Goal: Obtain resource: Obtain resource

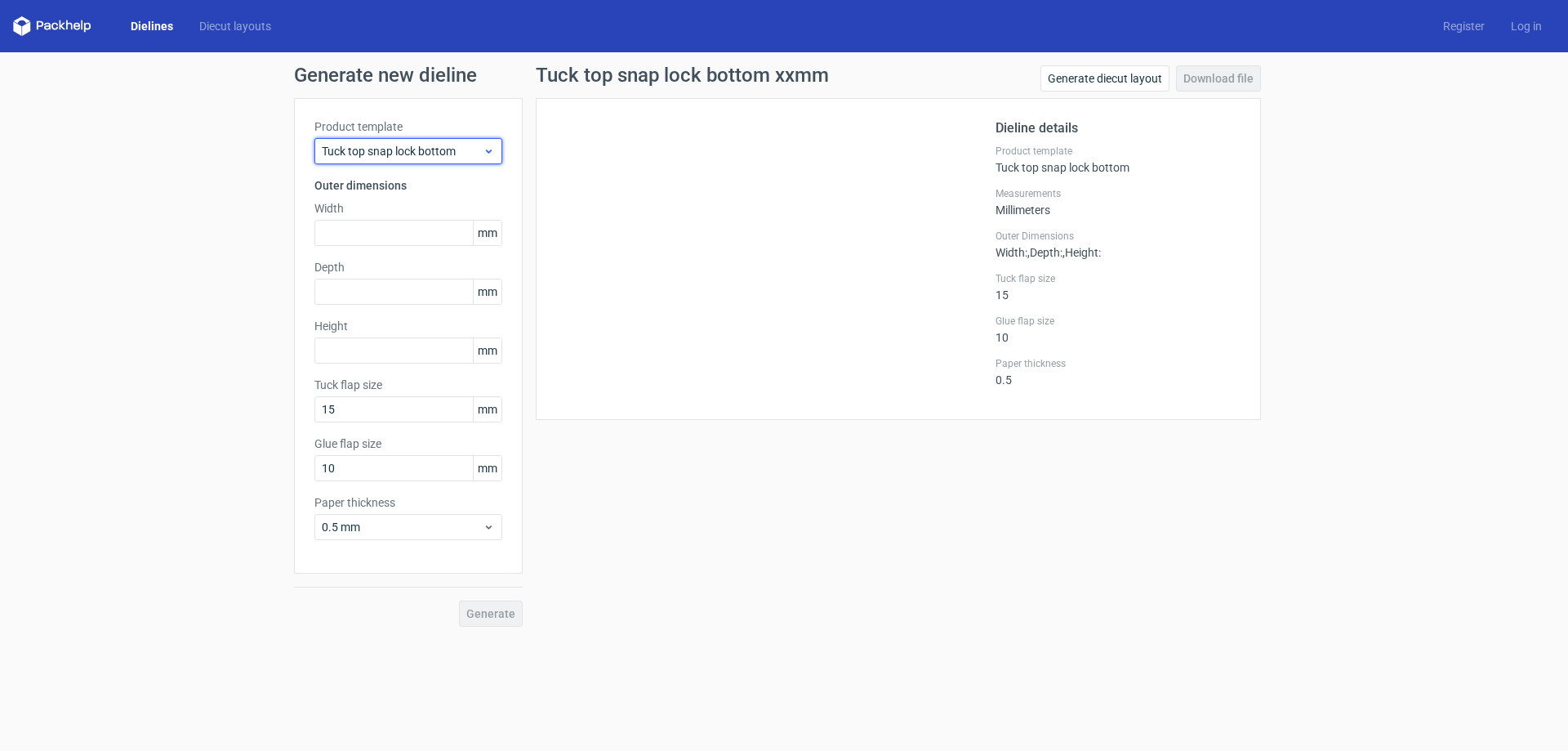
click at [489, 154] on icon at bounding box center [489, 150] width 12 height 13
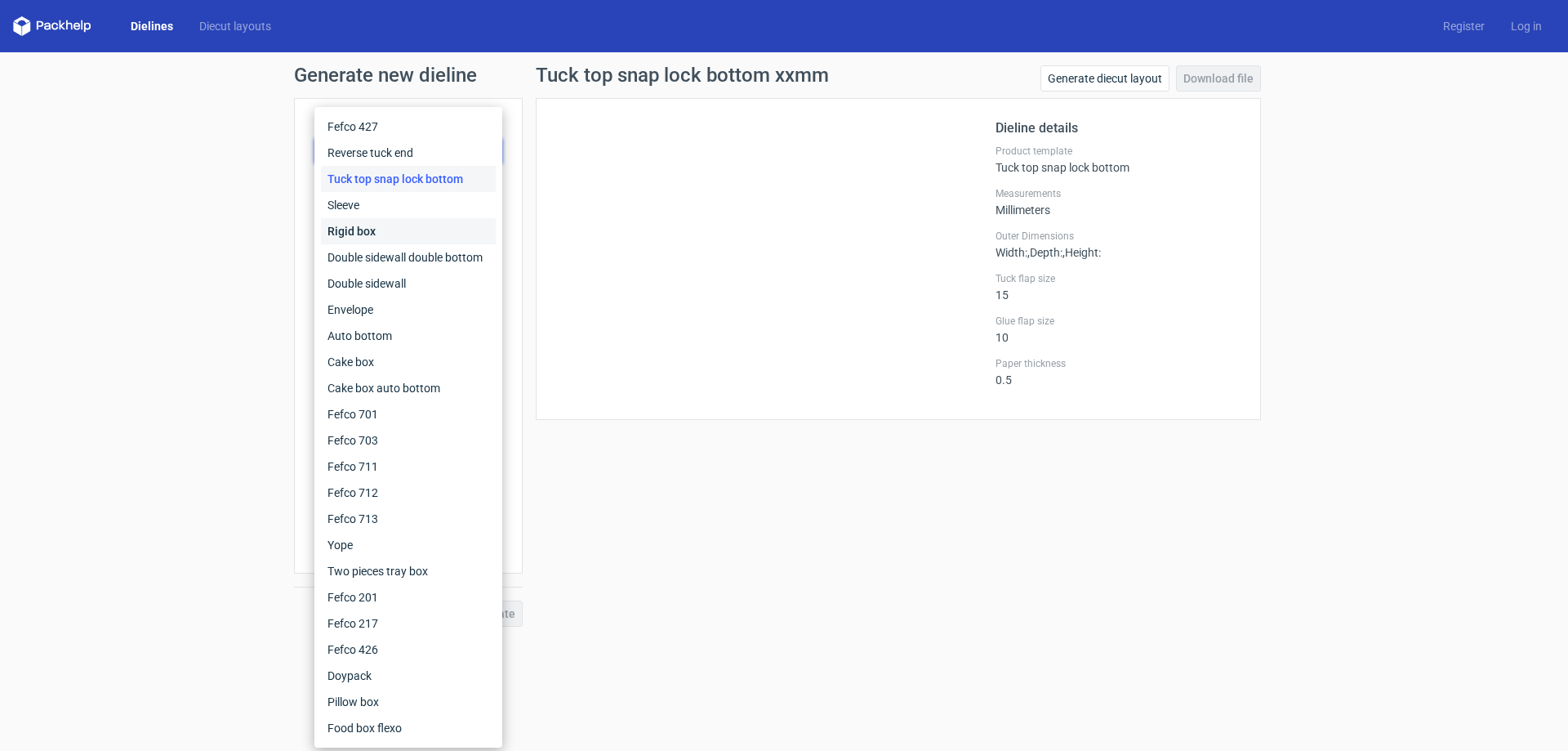
click at [411, 225] on div "Rigid box" at bounding box center [408, 230] width 174 height 26
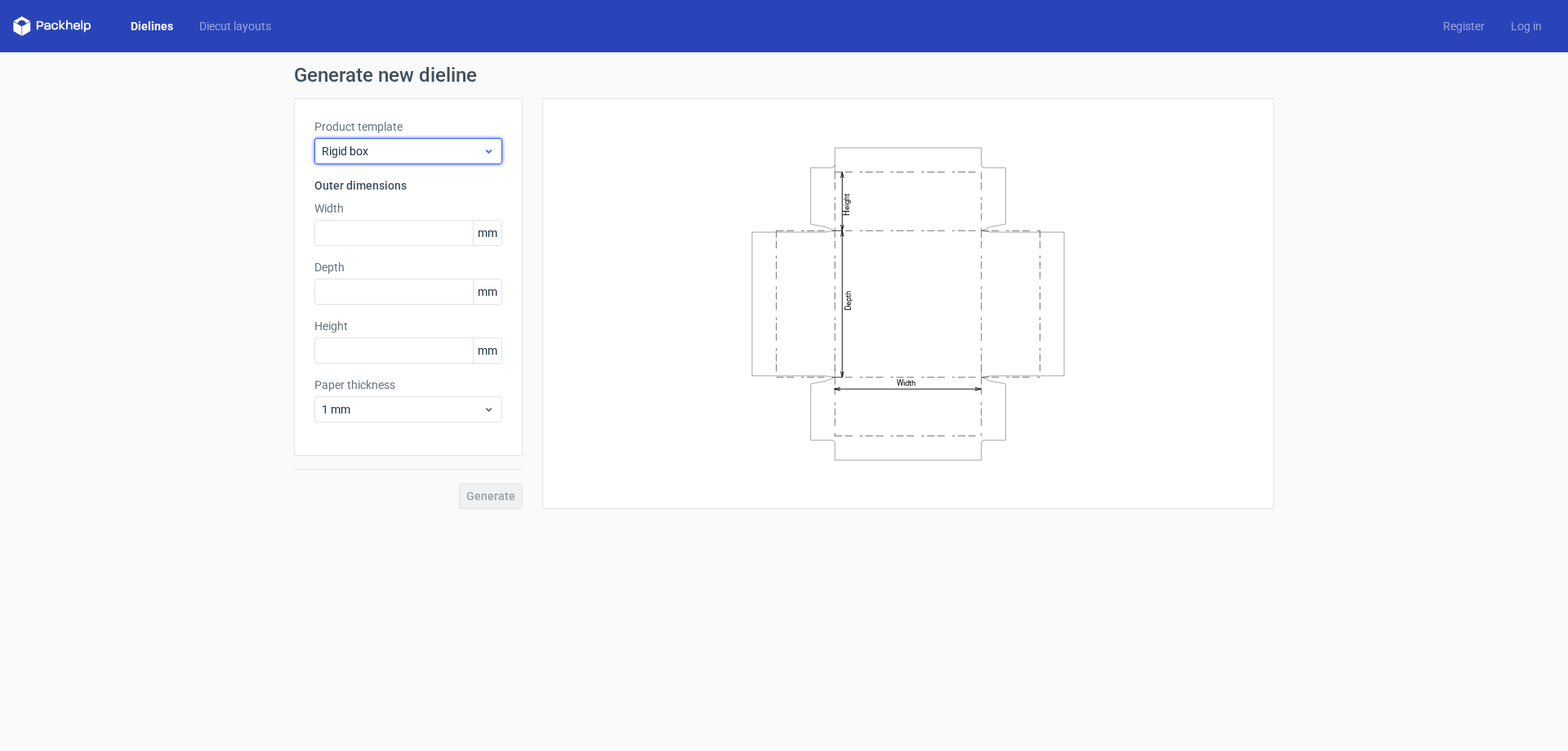
click at [490, 149] on icon at bounding box center [489, 150] width 12 height 13
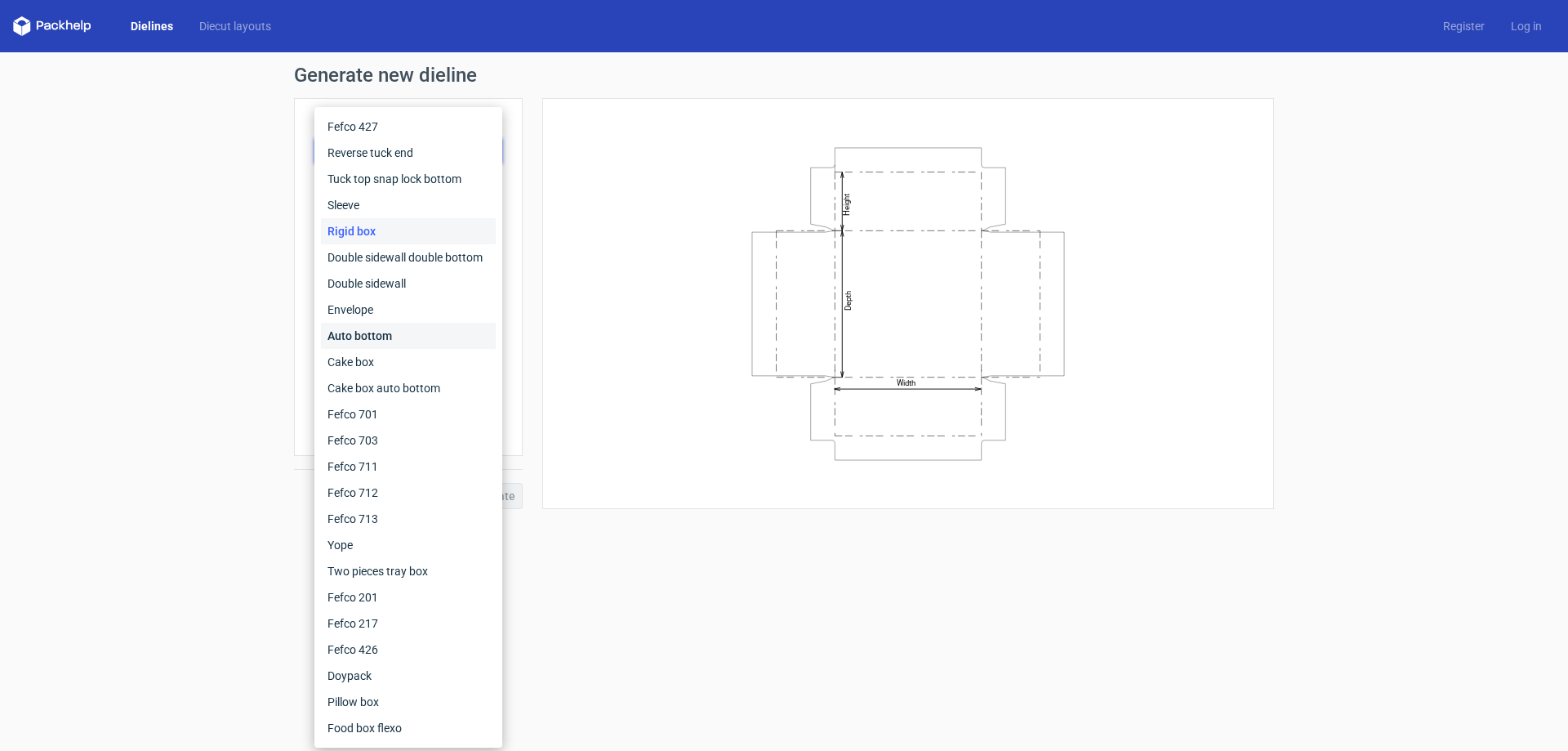
click at [417, 328] on div "Auto bottom" at bounding box center [408, 335] width 174 height 26
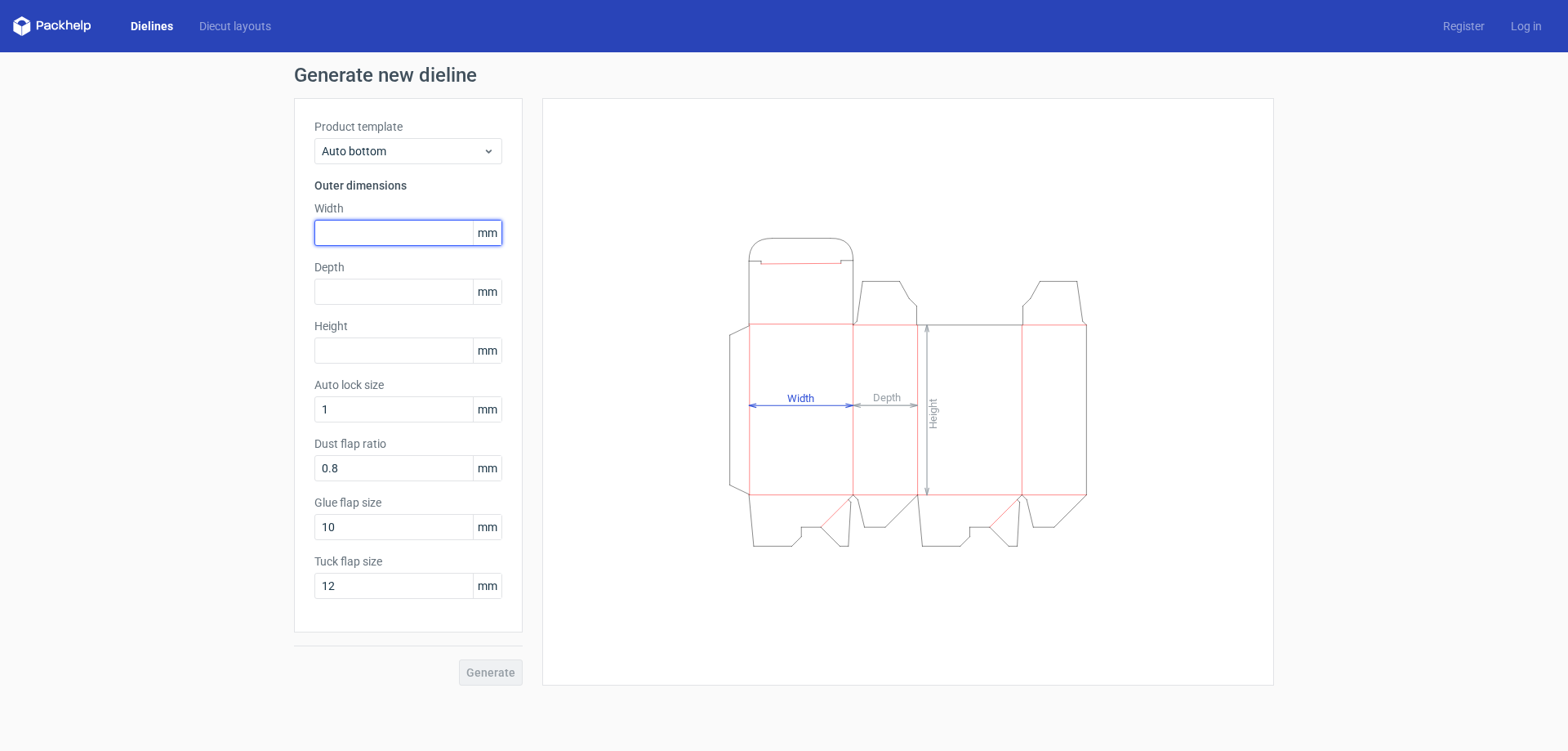
click at [345, 240] on input "text" at bounding box center [408, 232] width 188 height 26
click at [492, 224] on span "mm" at bounding box center [487, 233] width 28 height 25
click at [480, 226] on span "mm" at bounding box center [487, 233] width 28 height 25
drag, startPoint x: 422, startPoint y: 239, endPoint x: 225, endPoint y: 236, distance: 197.0
click at [225, 236] on div "Generate new dieline Product template Auto bottom Outer dimensions Width mm Dep…" at bounding box center [784, 376] width 1568 height 646
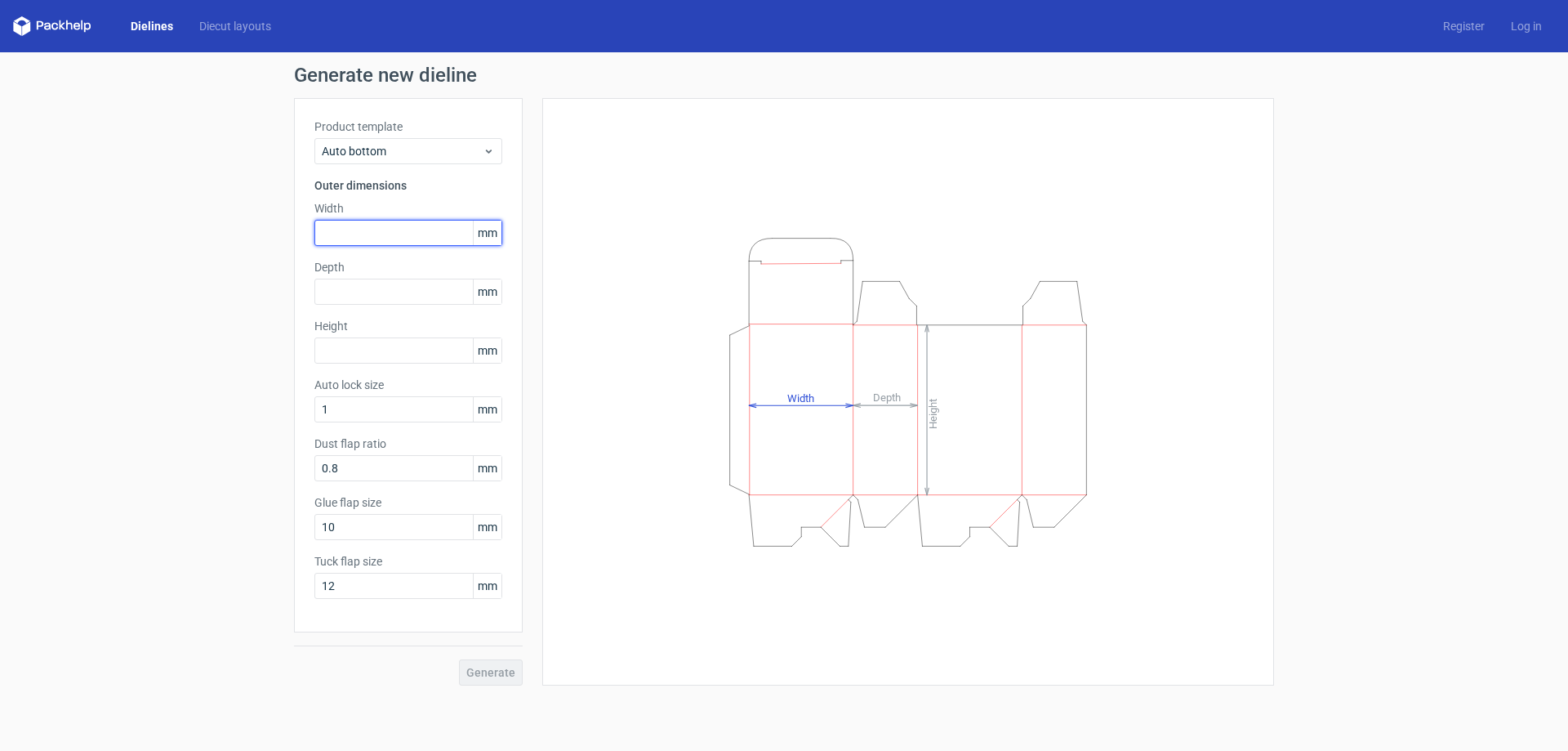
click at [352, 235] on input "text" at bounding box center [408, 232] width 188 height 26
type input "80"
type input "50"
click at [417, 352] on input "text" at bounding box center [408, 350] width 188 height 26
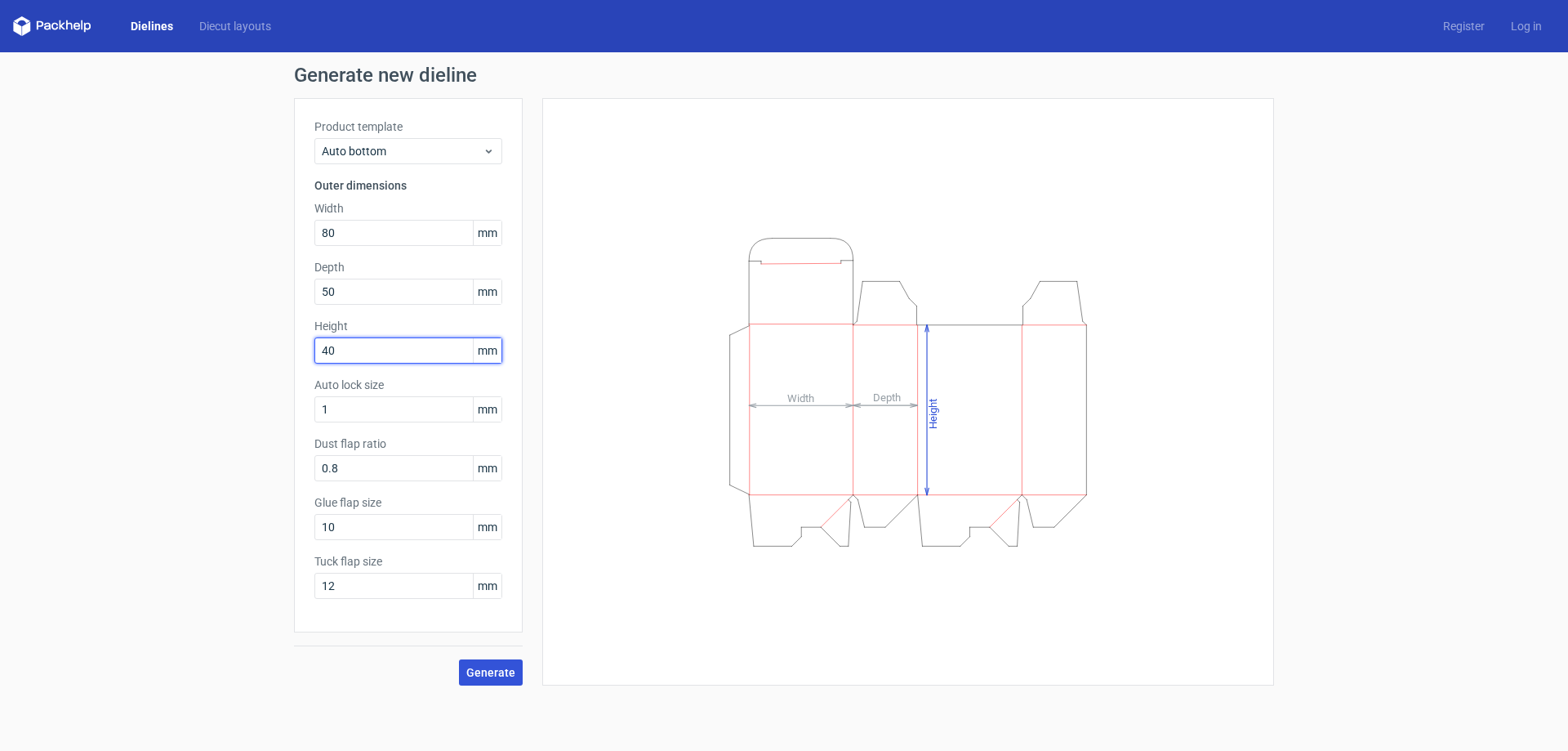
type input "40"
click at [503, 672] on span "Generate" at bounding box center [490, 672] width 49 height 12
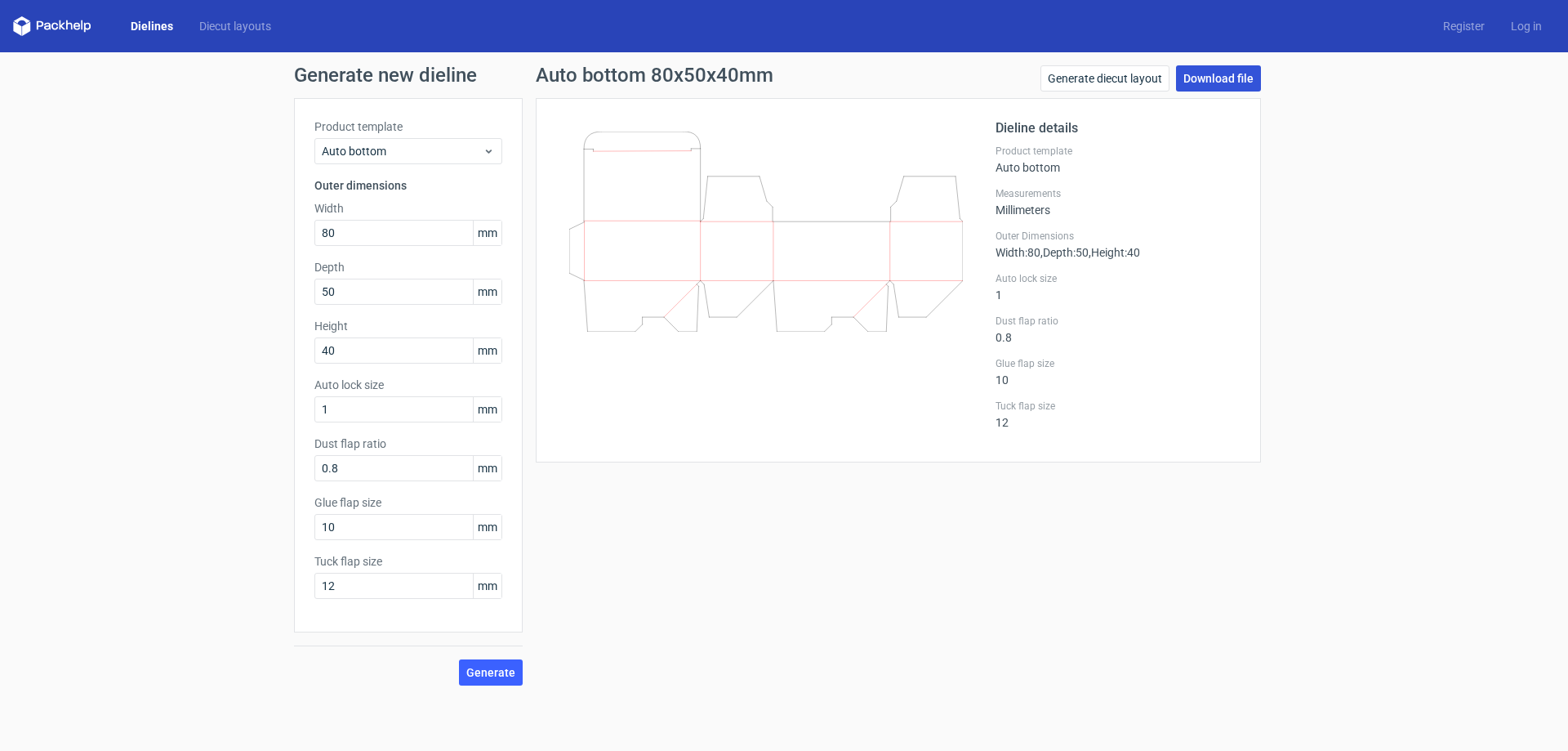
click at [1249, 85] on link "Download file" at bounding box center [1218, 77] width 85 height 26
